Goal: Information Seeking & Learning: Check status

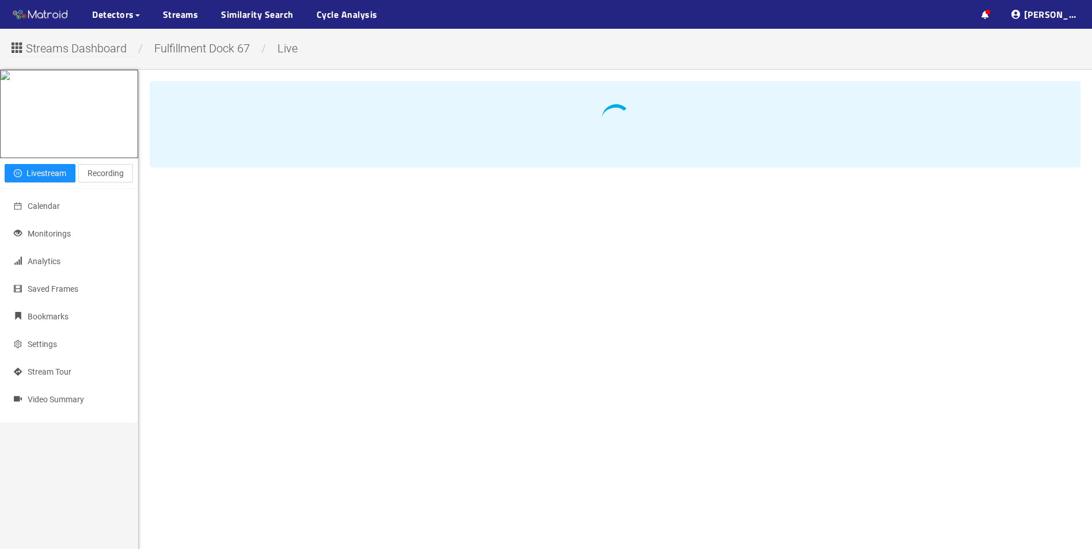
scroll to position [98, 0]
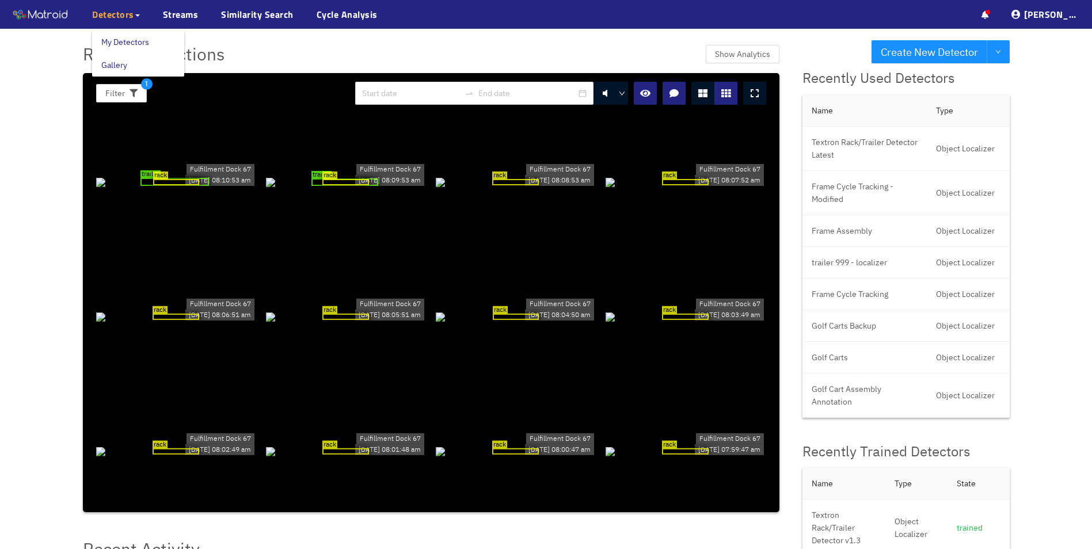
click at [132, 15] on span "Detectors" at bounding box center [113, 14] width 42 height 14
click at [136, 43] on link "My Detectors" at bounding box center [125, 42] width 48 height 23
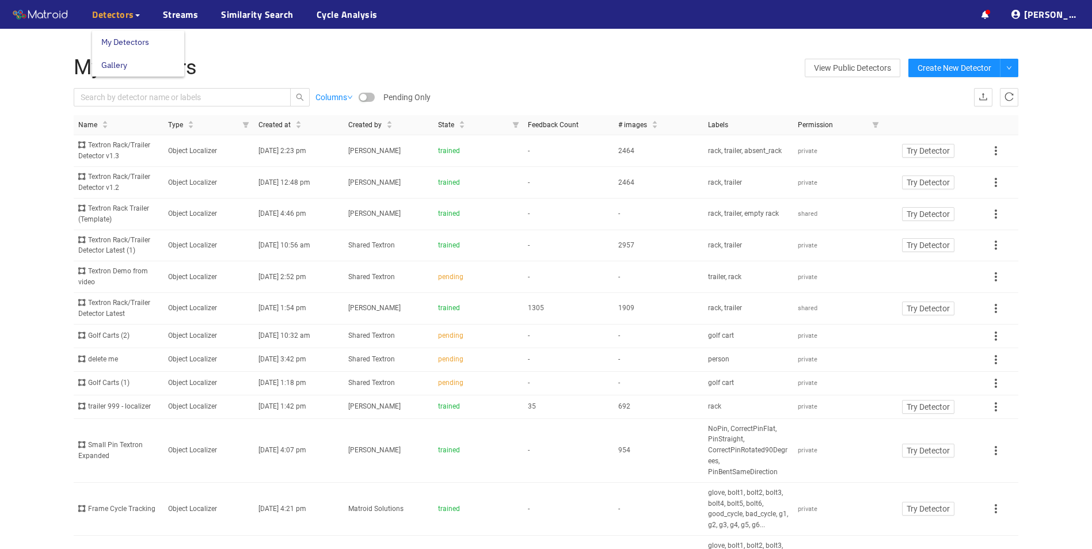
click at [117, 13] on span "Detectors" at bounding box center [113, 14] width 42 height 14
click at [196, 18] on link "Streams" at bounding box center [181, 14] width 36 height 14
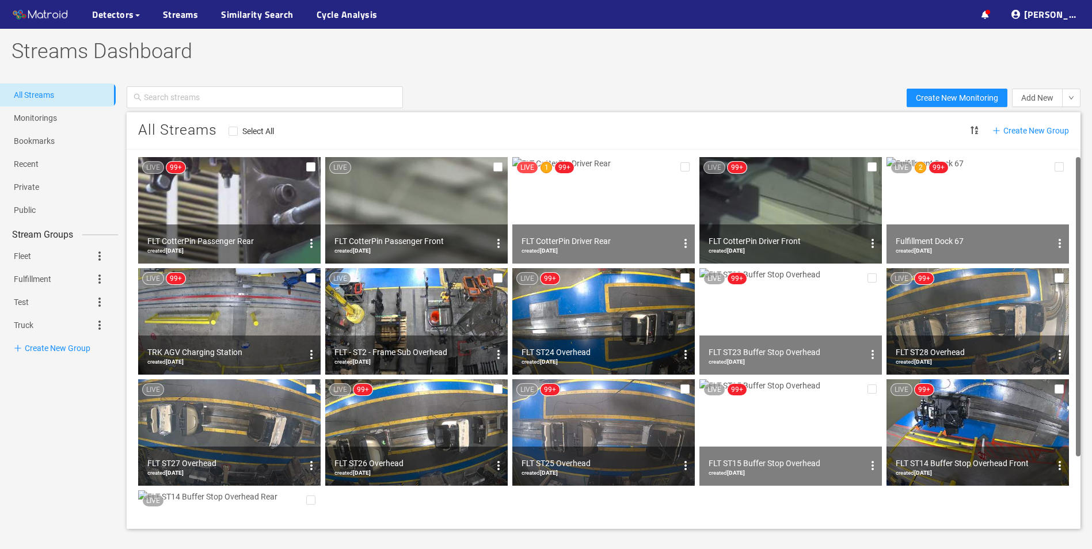
click at [958, 197] on img at bounding box center [977, 210] width 182 height 106
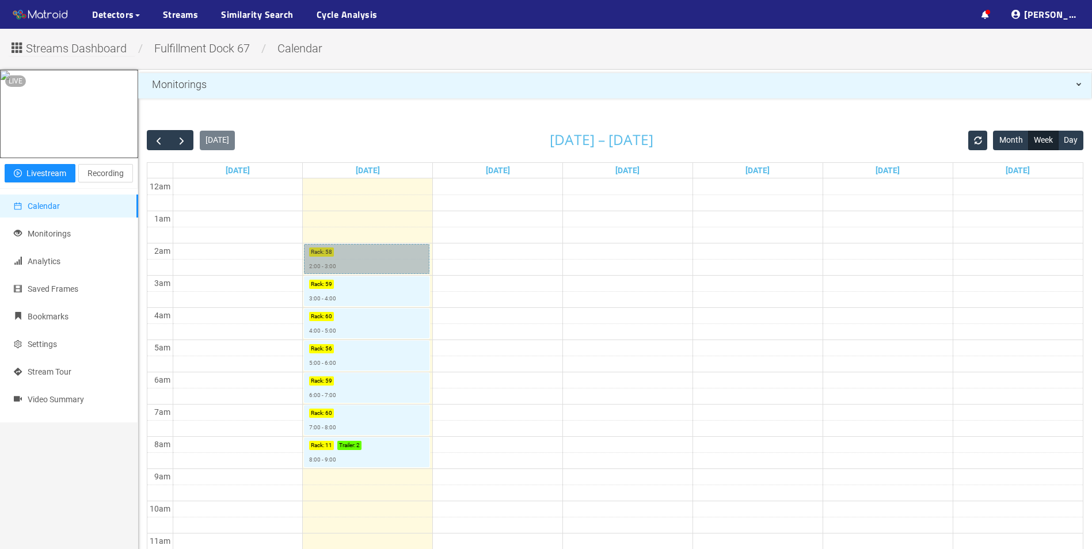
click at [366, 254] on link "Rack : 58 2:00 - 3:00" at bounding box center [366, 259] width 125 height 30
click at [164, 138] on span "button" at bounding box center [159, 141] width 12 height 12
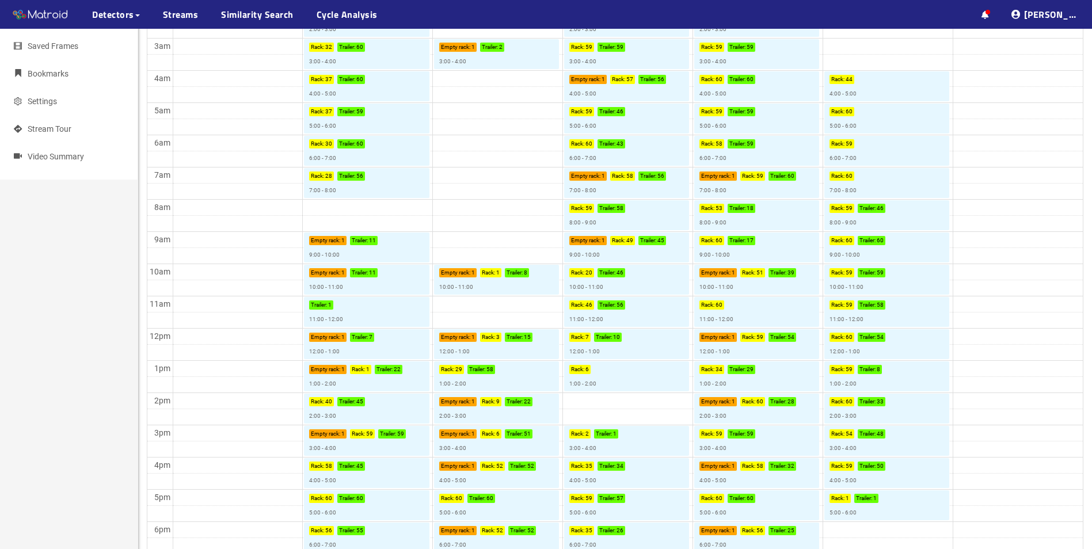
scroll to position [306, 0]
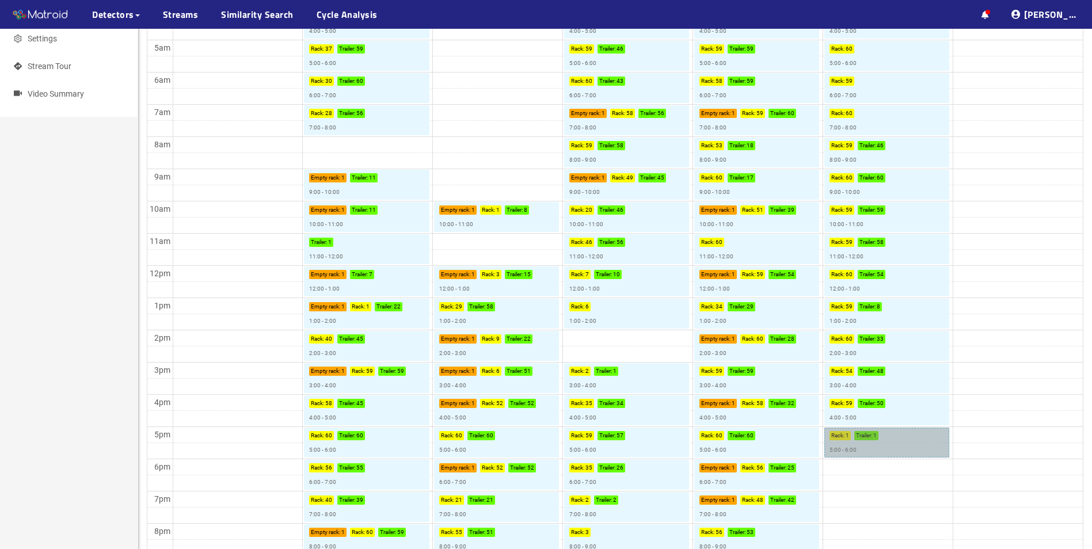
click at [871, 442] on div "Today Oct 5 – 11, 2025 Month Week Day Sun 10/5 Mon 10/6 Tue 10/7 Wed 10/8 Thu 1…" at bounding box center [615, 259] width 954 height 886
click at [912, 449] on link "Rack : 1 Trailer : 1 5:00 - 6:00" at bounding box center [886, 443] width 125 height 30
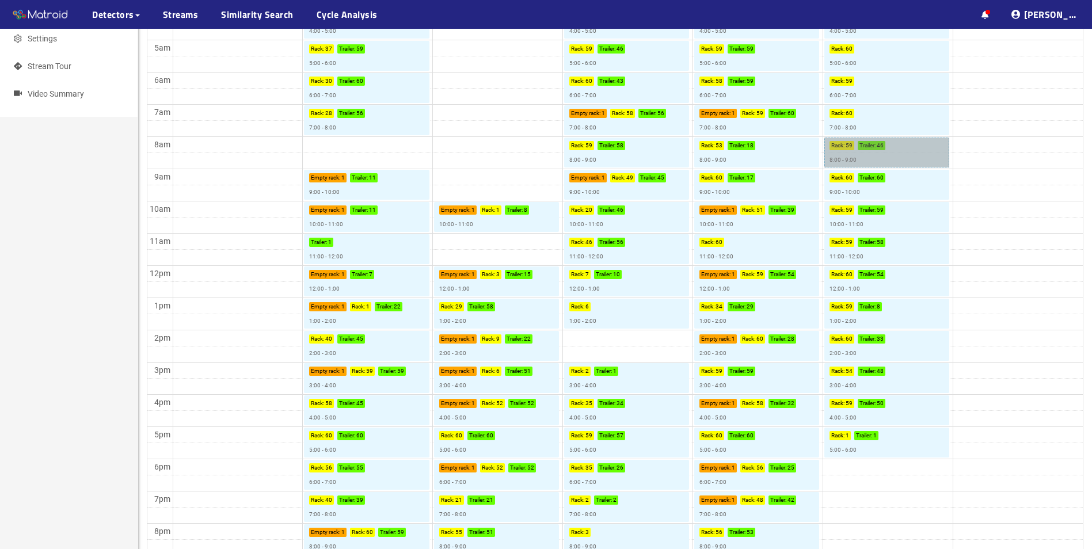
click at [844, 153] on link "Rack : 59 Trailer : 46 8:00 - 9:00" at bounding box center [886, 153] width 125 height 30
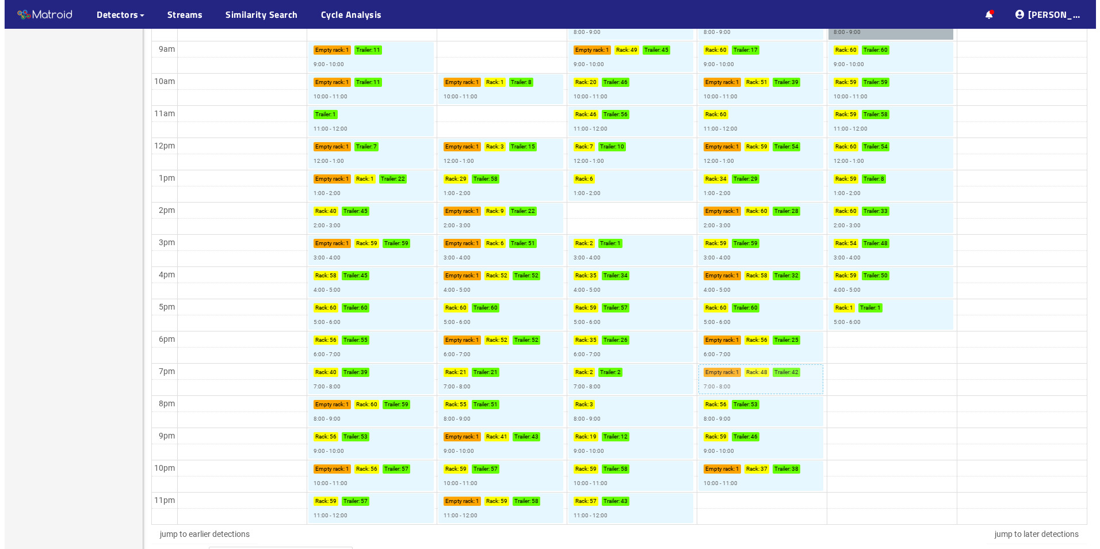
scroll to position [504, 0]
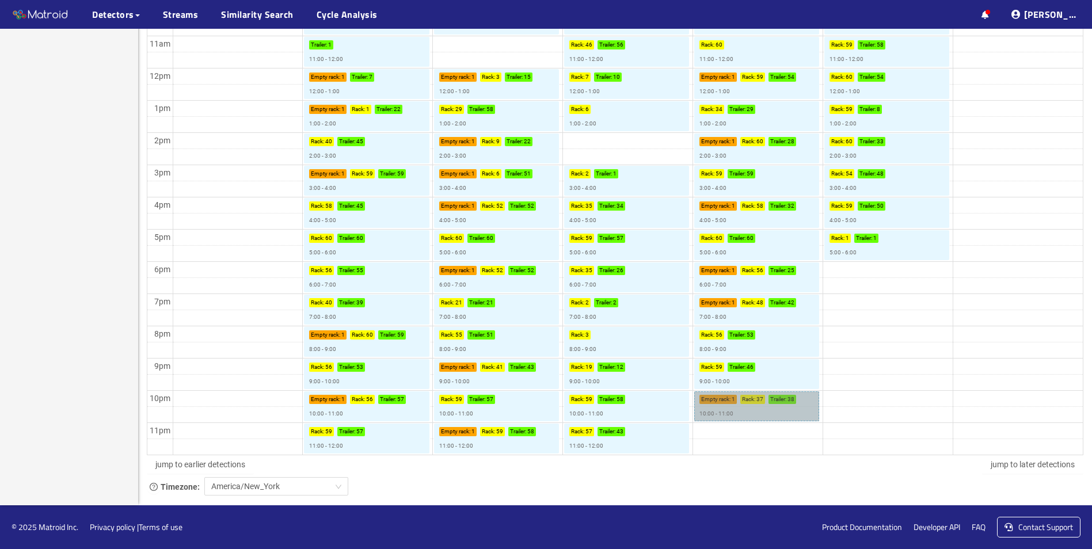
click at [774, 418] on link "Empty rack : 1 Rack : 37 Trailer : 38 10:00 - 11:00" at bounding box center [756, 406] width 125 height 30
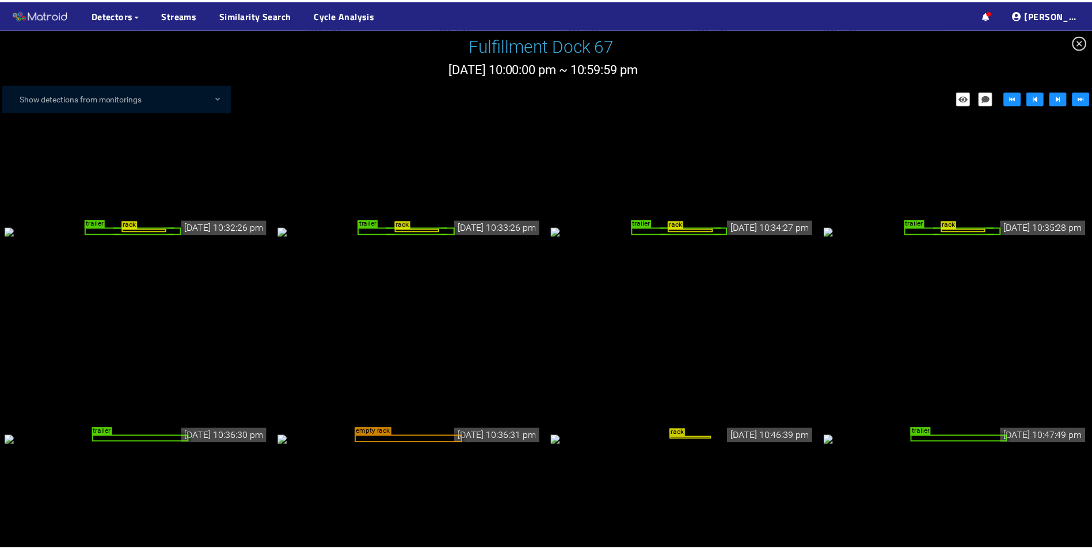
scroll to position [1673, 0]
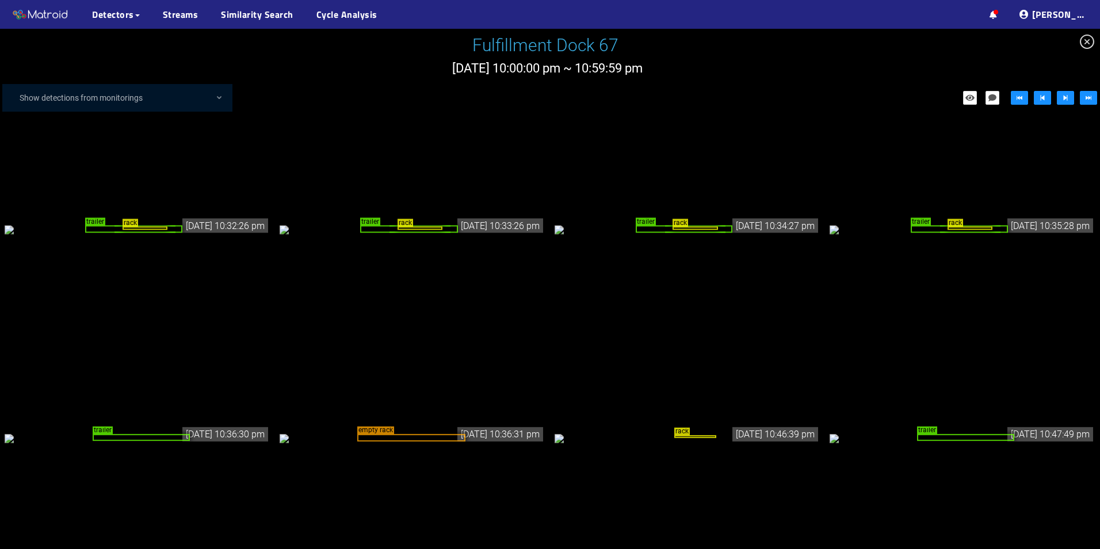
click at [1054, 432] on div "trailer" at bounding box center [963, 438] width 266 height 13
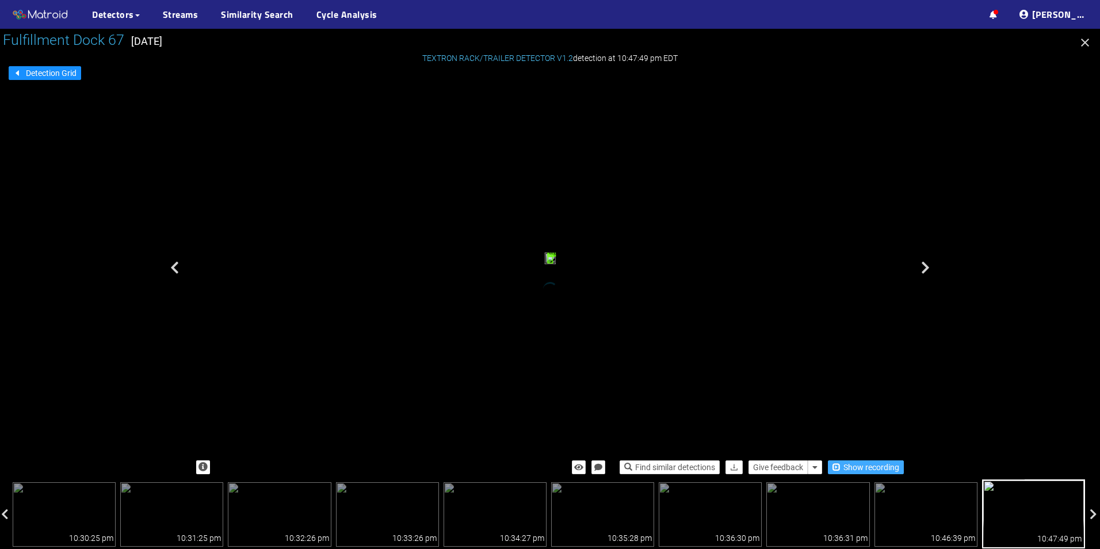
click at [857, 467] on span "Show recording" at bounding box center [872, 467] width 56 height 13
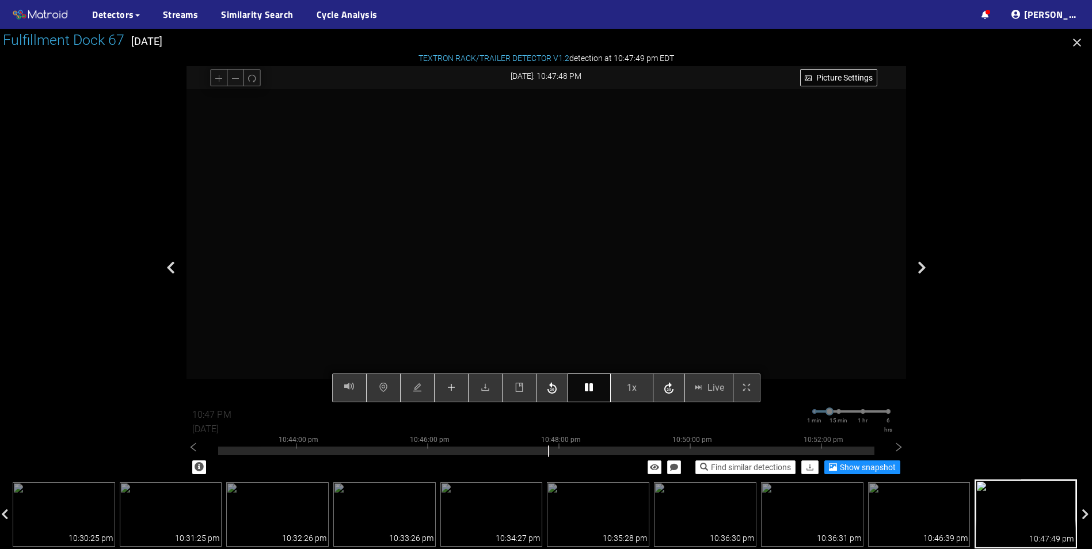
click at [584, 391] on button "button" at bounding box center [588, 388] width 43 height 29
click at [584, 390] on button "button" at bounding box center [588, 388] width 43 height 29
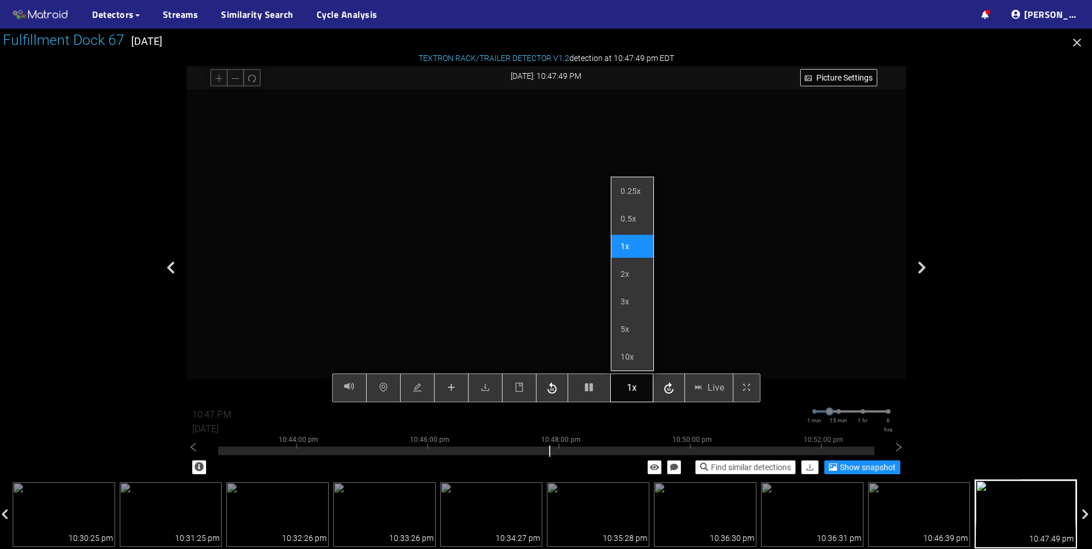
click at [628, 389] on span "1x" at bounding box center [632, 387] width 10 height 14
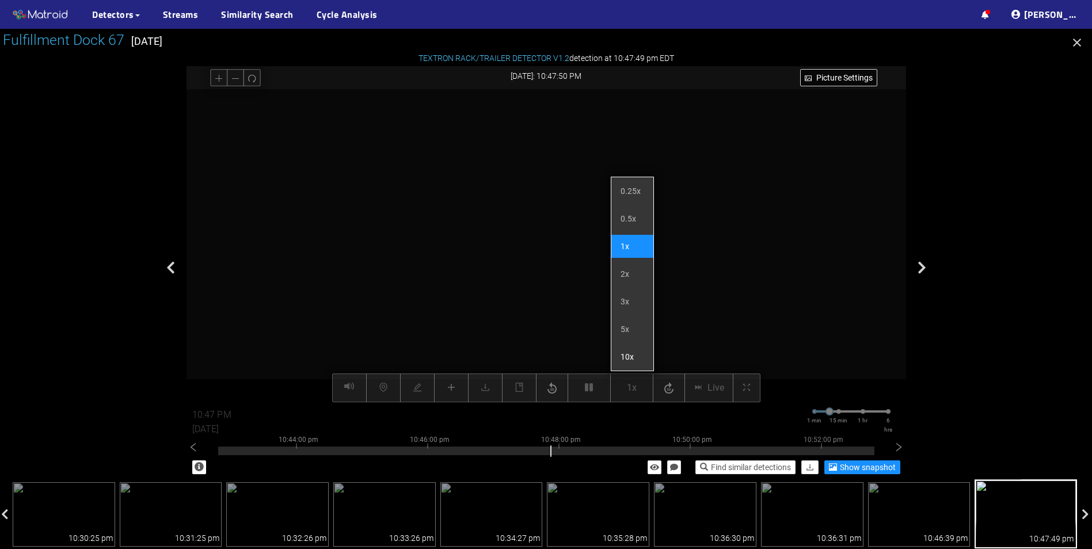
click at [621, 351] on li "10x" at bounding box center [632, 356] width 42 height 23
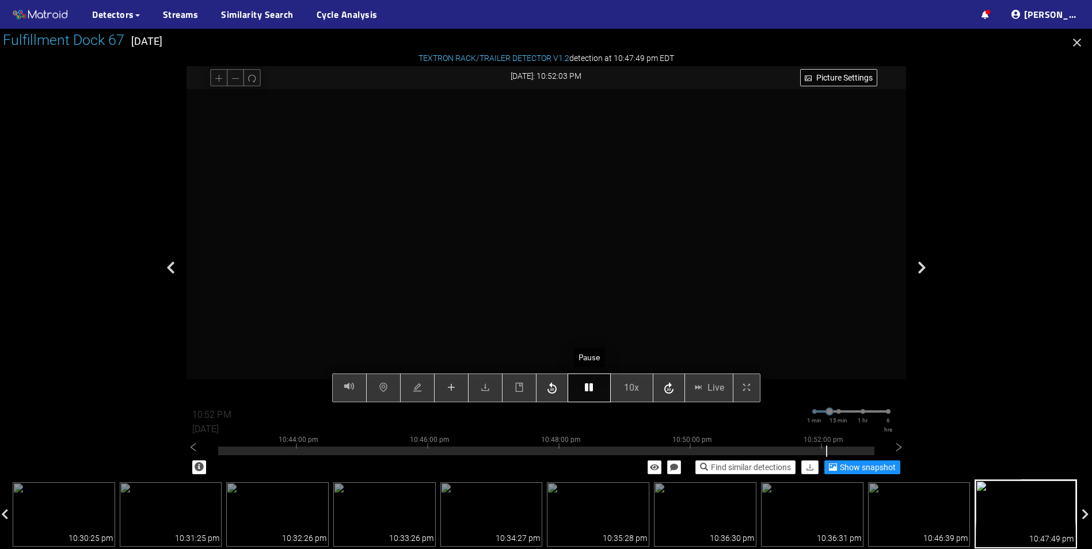
click at [583, 393] on button "button" at bounding box center [588, 388] width 43 height 29
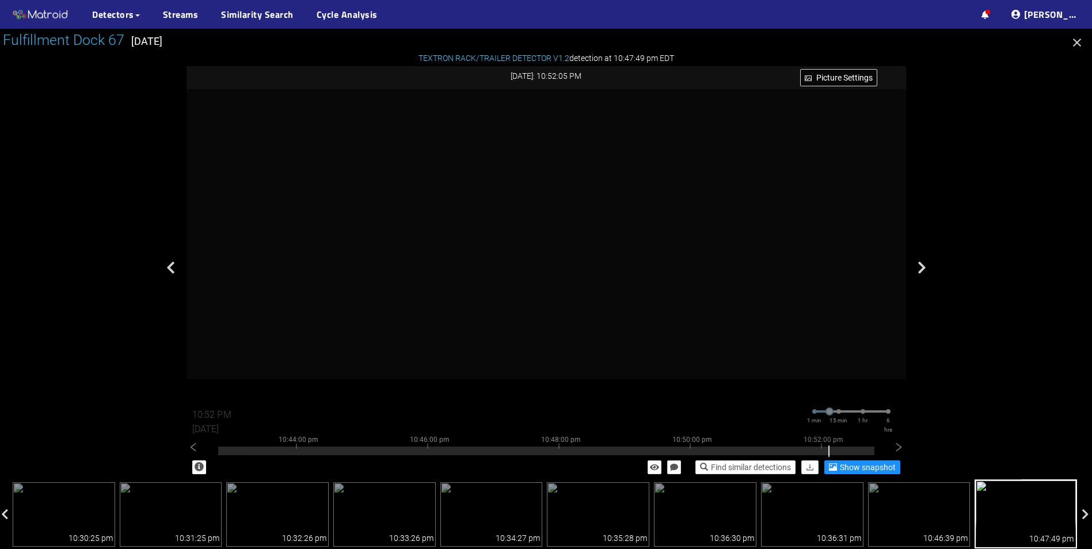
click at [338, 456] on div "Find similar detections Show snapshot" at bounding box center [545, 467] width 719 height 25
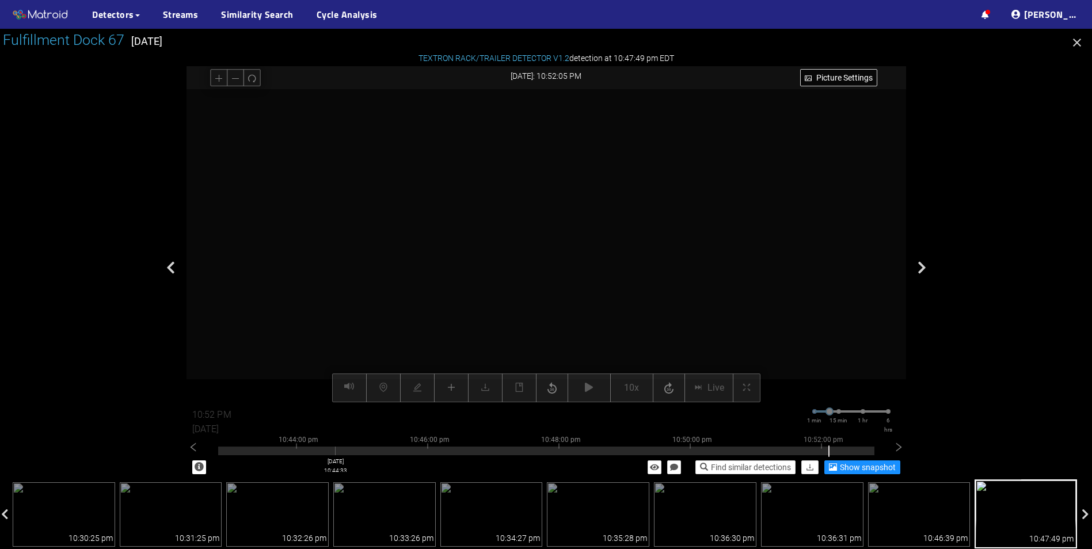
click at [335, 450] on div at bounding box center [546, 451] width 656 height 9
click at [196, 449] on icon "left" at bounding box center [194, 448] width 12 height 12
click at [442, 452] on div at bounding box center [546, 451] width 656 height 9
click at [487, 291] on video at bounding box center [546, 245] width 626 height 313
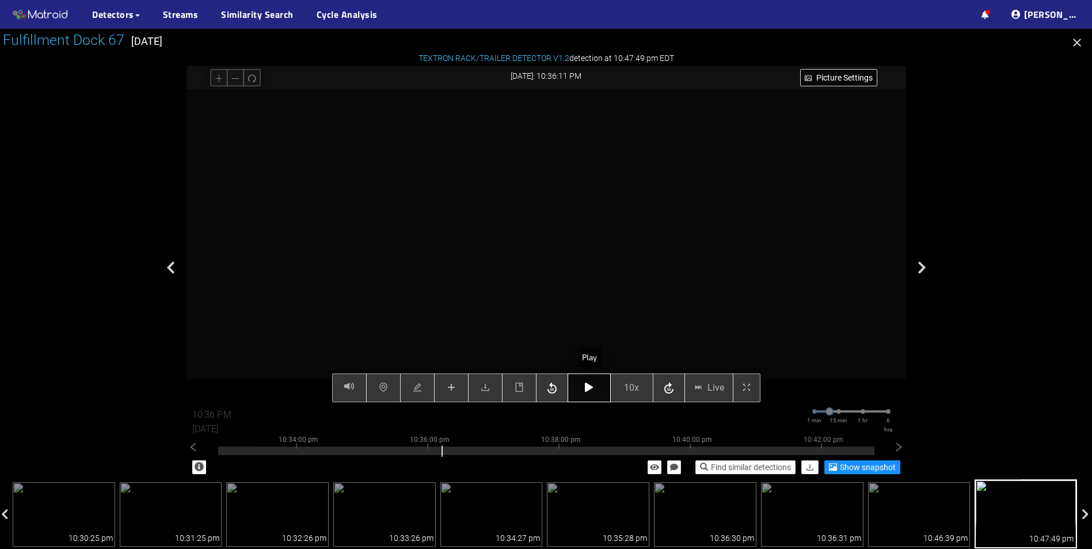
click at [581, 388] on button "button" at bounding box center [588, 388] width 43 height 29
click at [551, 390] on icon "button" at bounding box center [551, 388] width 9 height 12
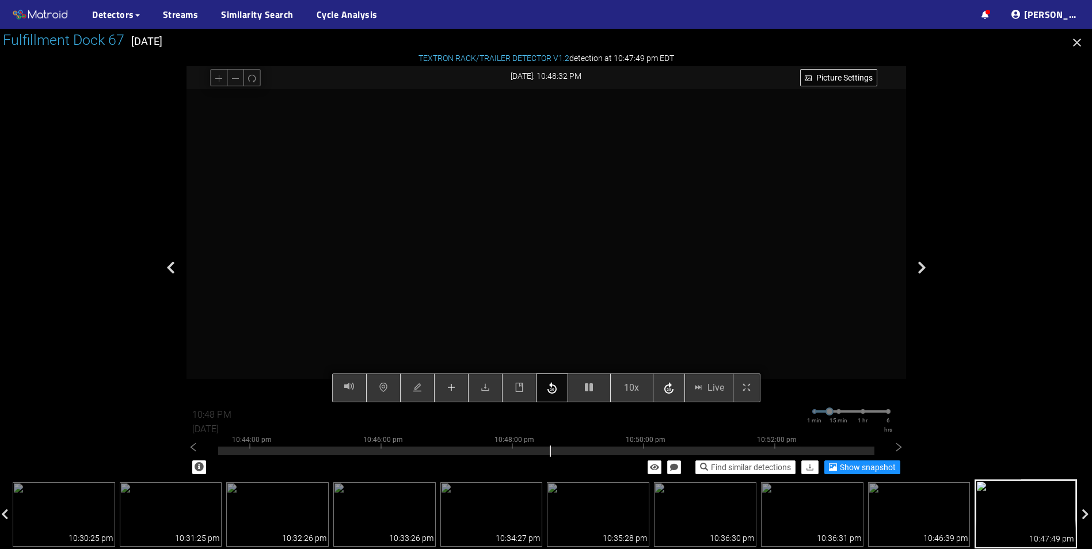
click at [551, 390] on icon "button" at bounding box center [551, 388] width 9 height 12
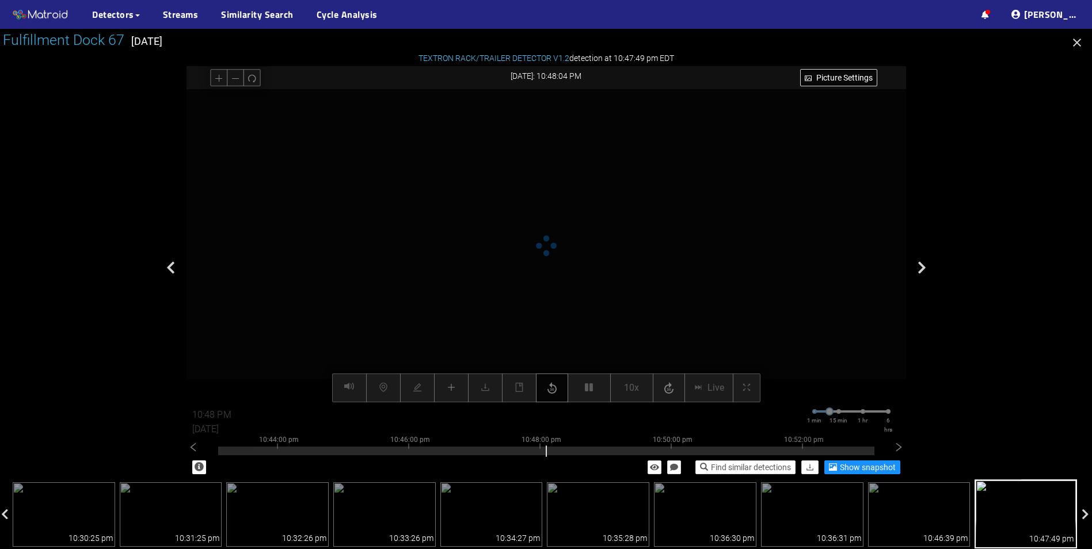
click at [551, 390] on icon "button" at bounding box center [551, 388] width 9 height 12
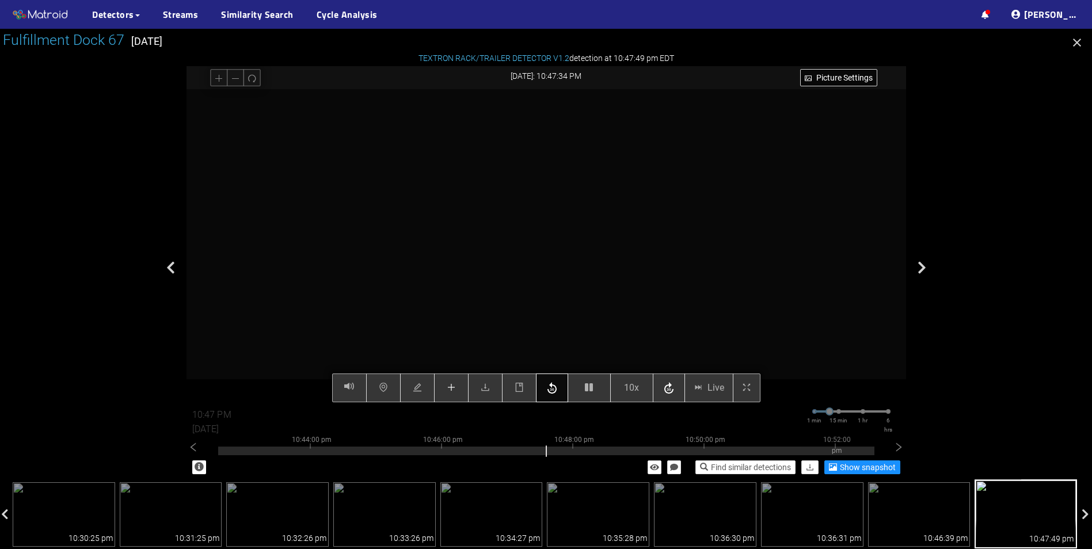
click at [551, 390] on icon "button" at bounding box center [551, 388] width 9 height 12
click at [582, 388] on button "button" at bounding box center [588, 388] width 43 height 29
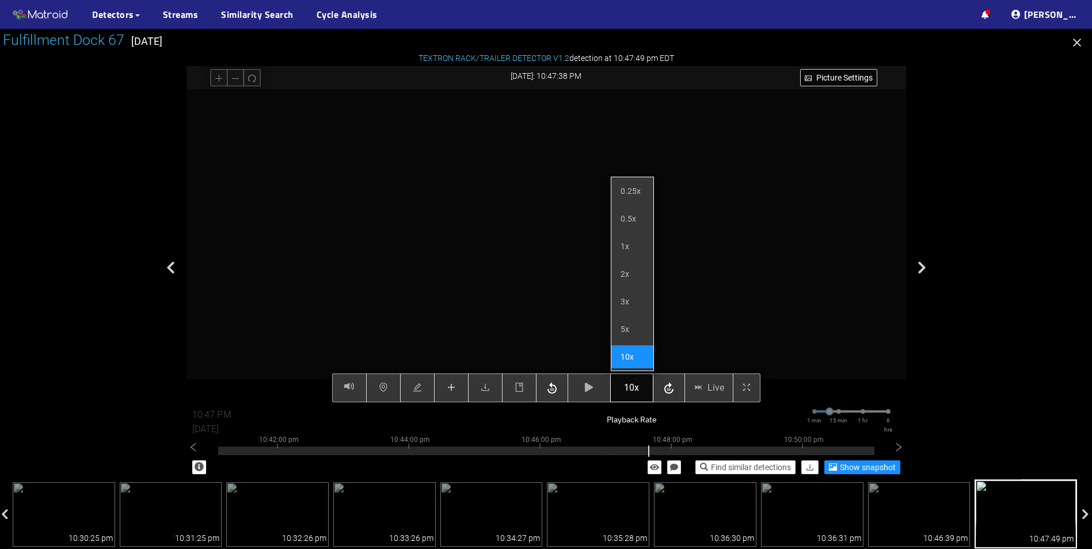
click at [648, 391] on button "10x" at bounding box center [631, 388] width 43 height 29
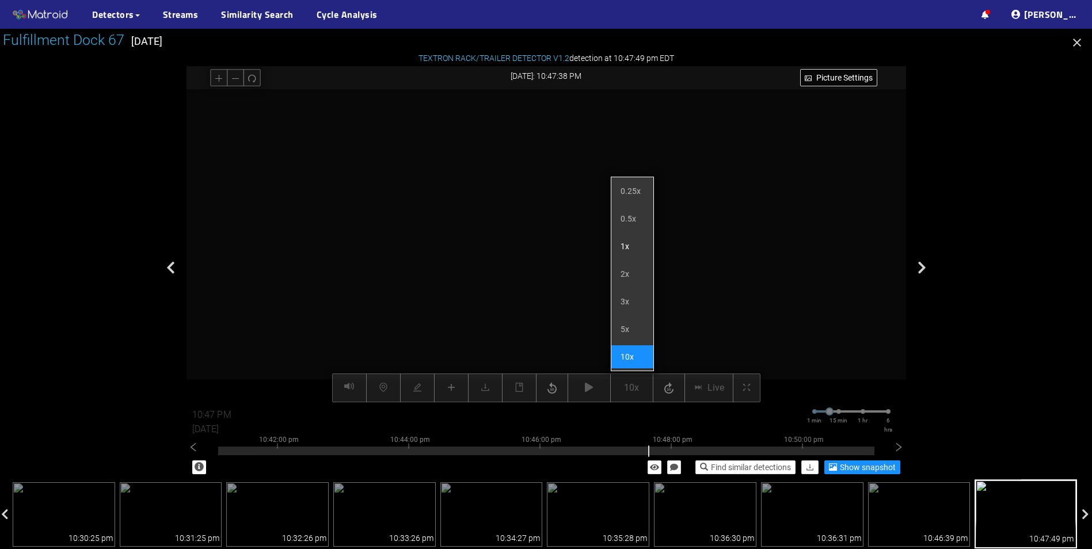
click at [625, 252] on li "1x" at bounding box center [632, 246] width 42 height 23
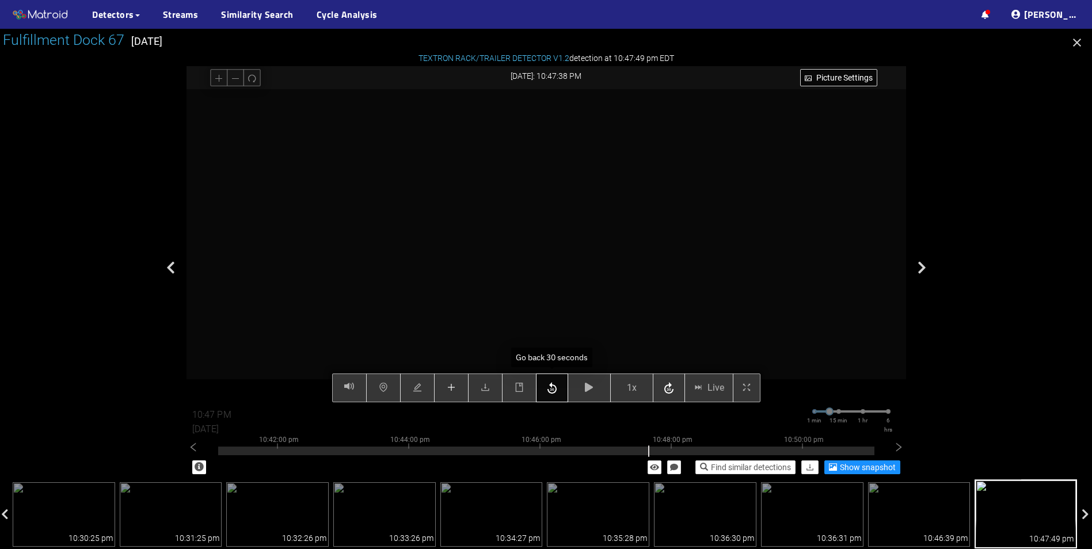
click at [552, 392] on icon "button" at bounding box center [552, 388] width 14 height 17
click at [587, 394] on button "button" at bounding box center [588, 388] width 43 height 29
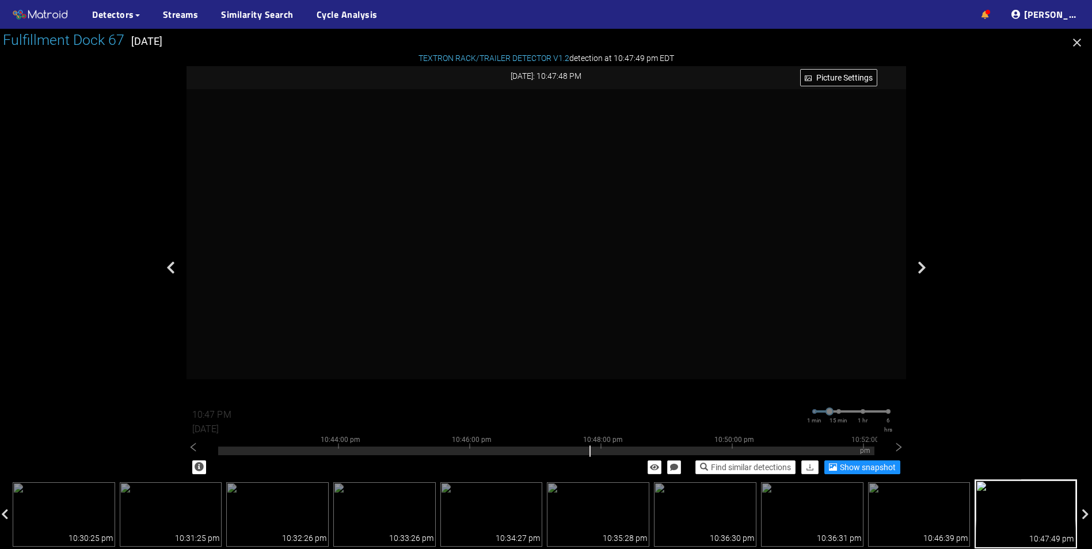
click at [989, 21] on link at bounding box center [984, 14] width 7 height 14
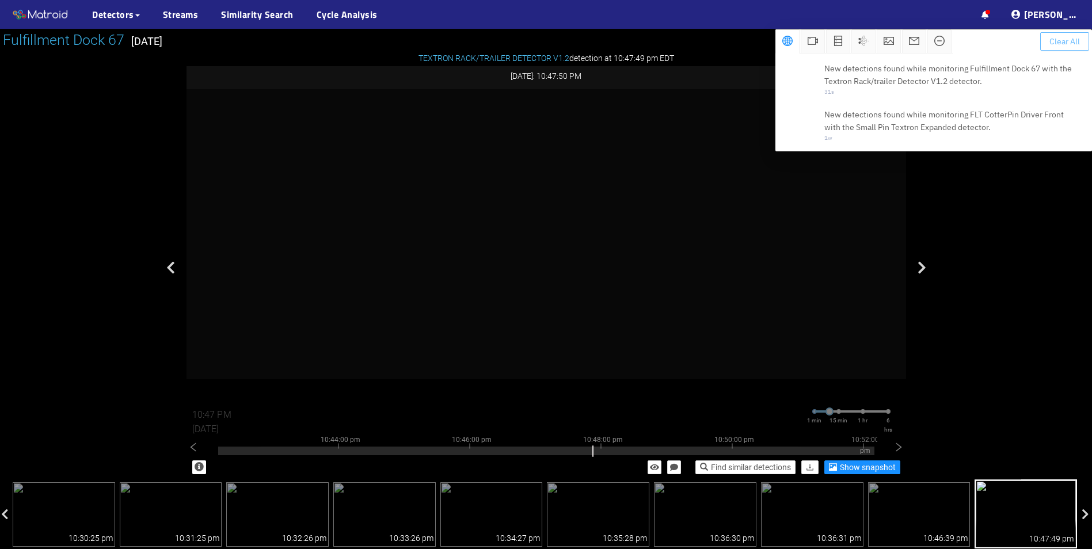
click at [1069, 41] on span "Clear All" at bounding box center [1064, 41] width 31 height 13
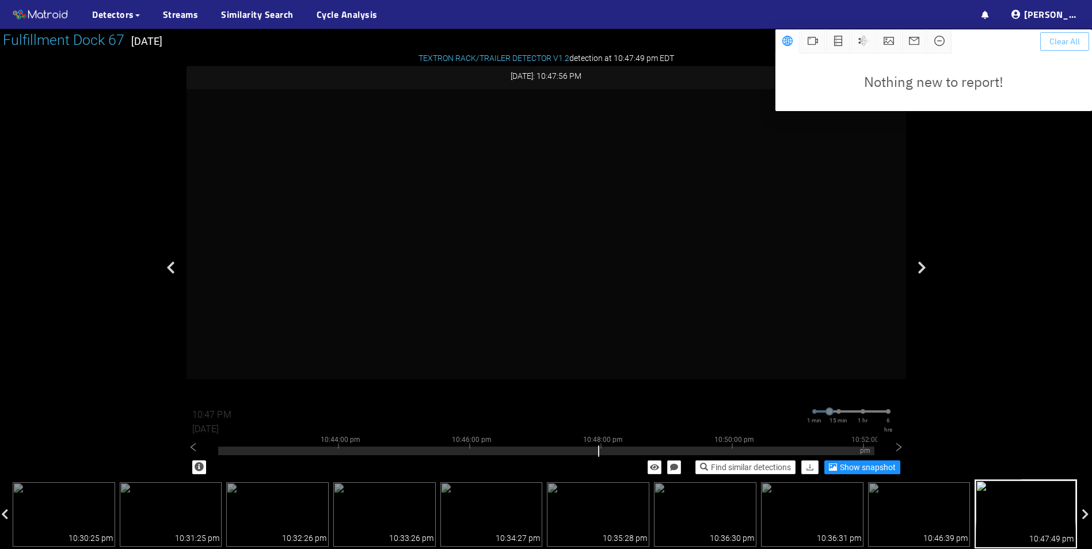
click at [1069, 41] on span "Clear All" at bounding box center [1064, 41] width 31 height 13
type input "10:48 PM"
click at [1069, 41] on span "Clear All" at bounding box center [1064, 41] width 31 height 13
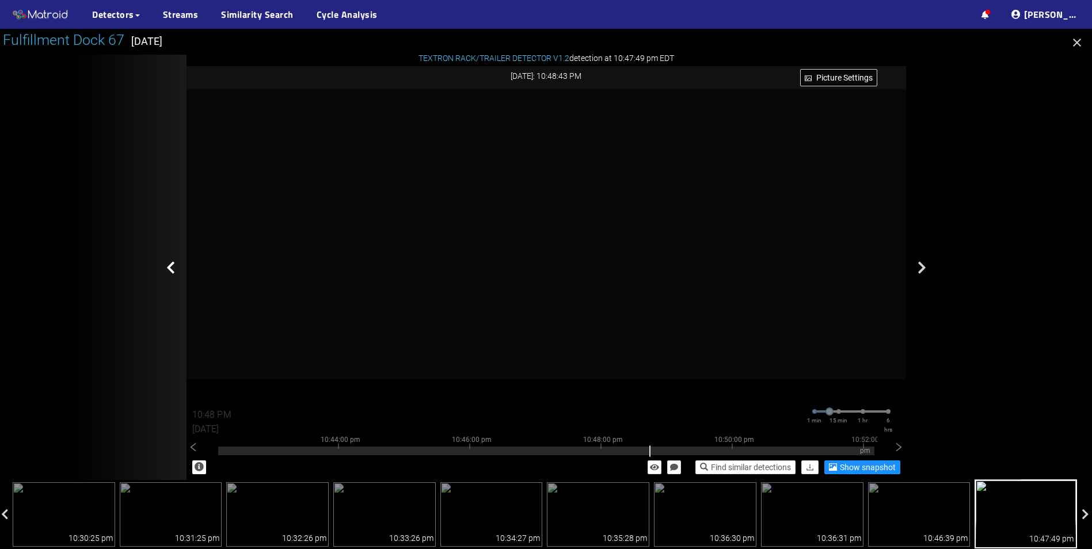
click at [170, 296] on div at bounding box center [128, 267] width 115 height 425
